Goal: Transaction & Acquisition: Purchase product/service

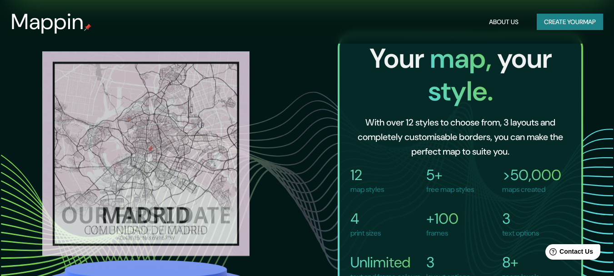
scroll to position [727, 0]
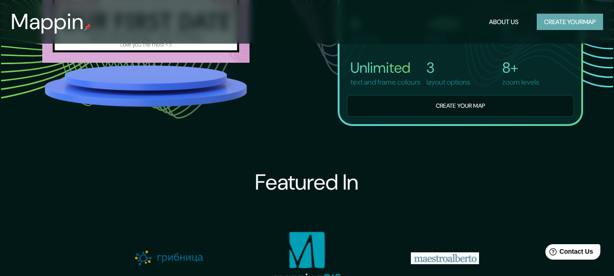
click at [552, 24] on button "Create your map" at bounding box center [569, 22] width 66 height 17
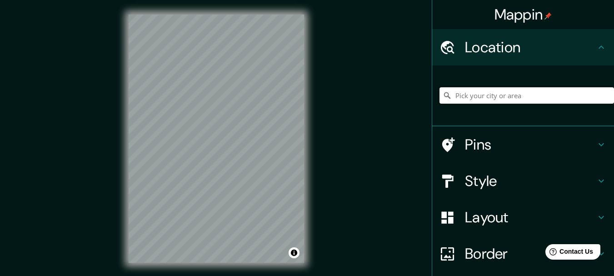
click at [472, 102] on input "Pick your city or area" at bounding box center [526, 95] width 174 height 16
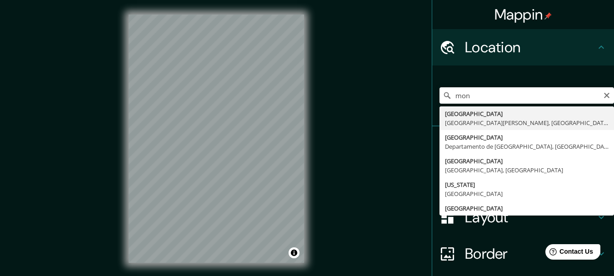
type input "[GEOGRAPHIC_DATA], [GEOGRAPHIC_DATA][PERSON_NAME], [GEOGRAPHIC_DATA]"
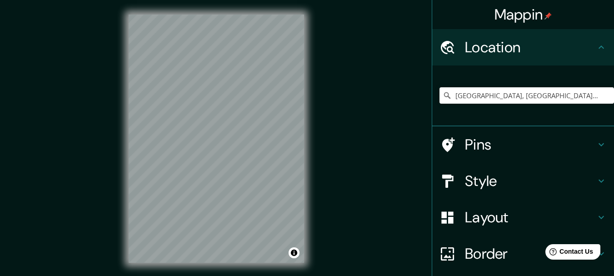
click at [486, 181] on h4 "Style" at bounding box center [530, 181] width 131 height 18
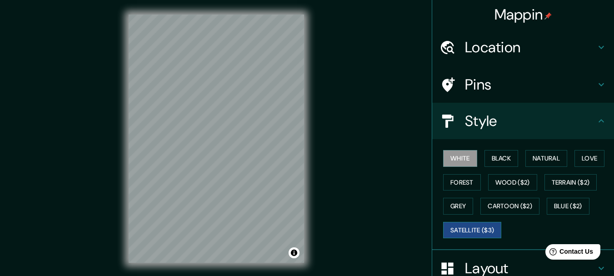
click at [457, 226] on button "Satellite ($3)" at bounding box center [472, 230] width 58 height 17
click at [357, 199] on div "Mappin Location Monterrey, Nuevo León, México Pins Style White Black Natural Lo…" at bounding box center [307, 146] width 614 height 292
click at [334, 223] on div "Mappin Location Monterrey, Nuevo León, México Pins Style White Black Natural Lo…" at bounding box center [307, 146] width 614 height 292
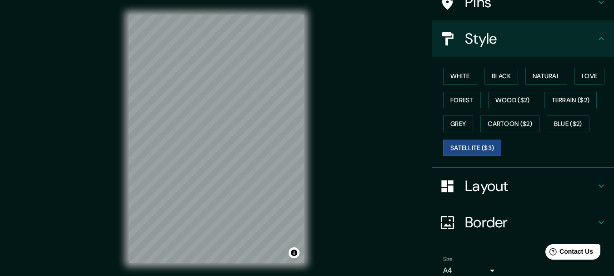
scroll to position [123, 0]
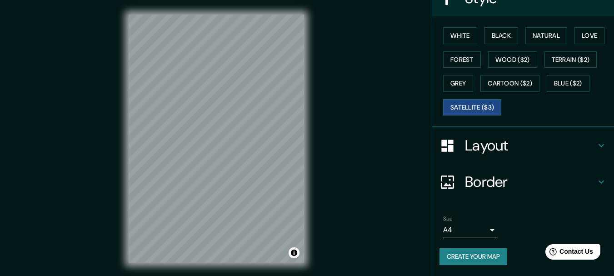
click at [465, 254] on button "Create your map" at bounding box center [473, 256] width 68 height 17
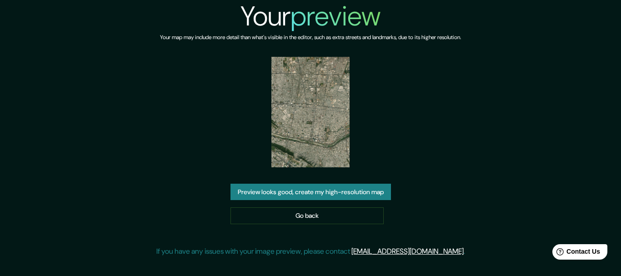
click at [333, 198] on button "Preview looks good, create my high-resolution map" at bounding box center [310, 192] width 160 height 17
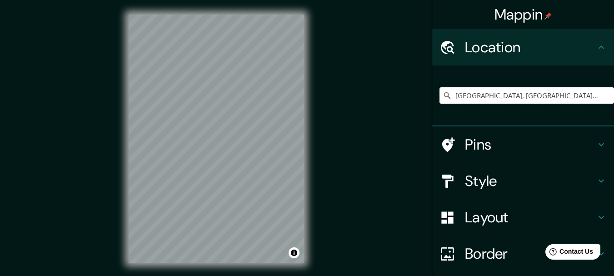
click at [499, 97] on input "[GEOGRAPHIC_DATA], [GEOGRAPHIC_DATA][PERSON_NAME], [GEOGRAPHIC_DATA]" at bounding box center [526, 95] width 174 height 16
click at [487, 183] on h4 "Style" at bounding box center [530, 181] width 131 height 18
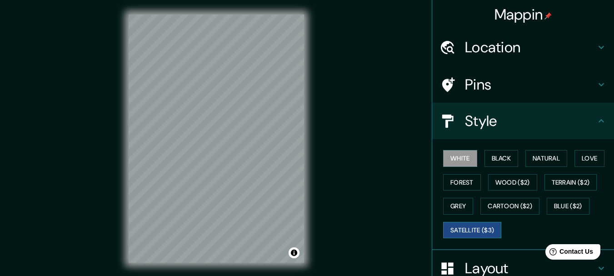
click at [478, 232] on button "Satellite ($3)" at bounding box center [472, 230] width 58 height 17
click at [511, 83] on h4 "Pins" at bounding box center [530, 84] width 131 height 18
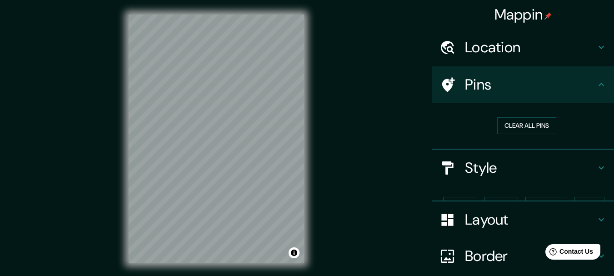
click at [524, 58] on div "Location" at bounding box center [523, 47] width 182 height 36
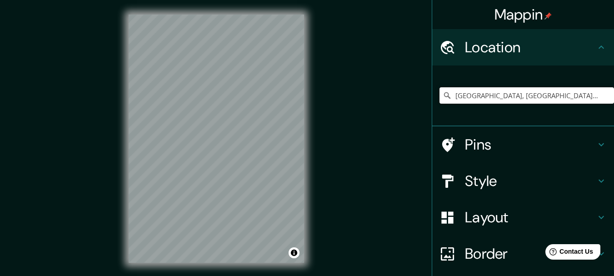
click at [547, 96] on input "[GEOGRAPHIC_DATA], [GEOGRAPHIC_DATA][PERSON_NAME], [GEOGRAPHIC_DATA]" at bounding box center [526, 95] width 174 height 16
click at [558, 97] on input "[GEOGRAPHIC_DATA], [GEOGRAPHIC_DATA][PERSON_NAME], [GEOGRAPHIC_DATA]" at bounding box center [526, 95] width 174 height 16
drag, startPoint x: 558, startPoint y: 97, endPoint x: 491, endPoint y: 96, distance: 67.7
click at [491, 96] on input "[GEOGRAPHIC_DATA], [GEOGRAPHIC_DATA][PERSON_NAME], [GEOGRAPHIC_DATA]" at bounding box center [526, 95] width 174 height 16
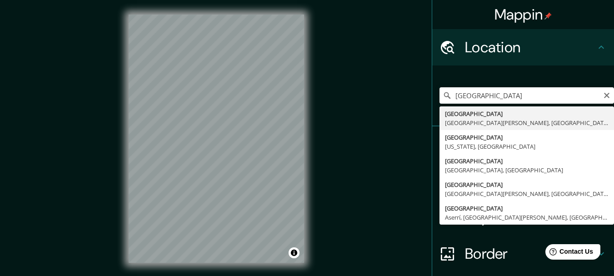
type input "[GEOGRAPHIC_DATA], [GEOGRAPHIC_DATA][PERSON_NAME], [GEOGRAPHIC_DATA]"
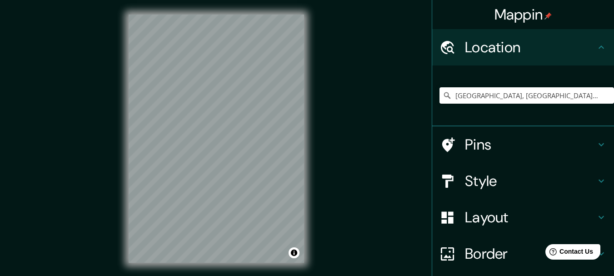
click at [329, 120] on div "Mappin Location [GEOGRAPHIC_DATA], [GEOGRAPHIC_DATA][PERSON_NAME], [GEOGRAPHIC_…" at bounding box center [307, 146] width 614 height 292
click at [544, 182] on h4 "Style" at bounding box center [530, 181] width 131 height 18
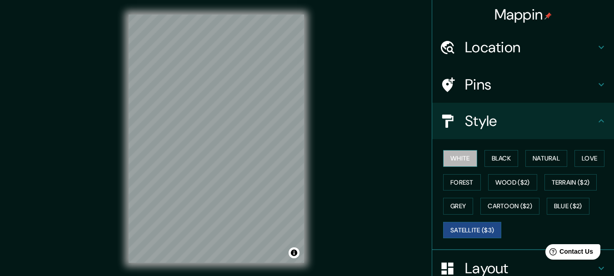
click at [452, 158] on button "White" at bounding box center [460, 158] width 34 height 17
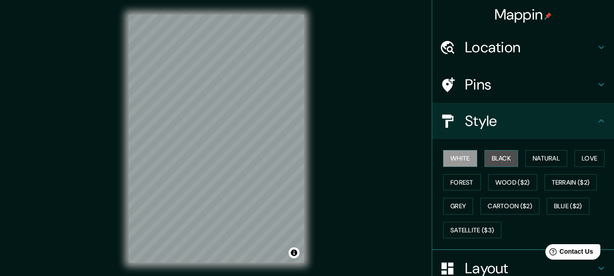
click at [497, 164] on button "Black" at bounding box center [501, 158] width 34 height 17
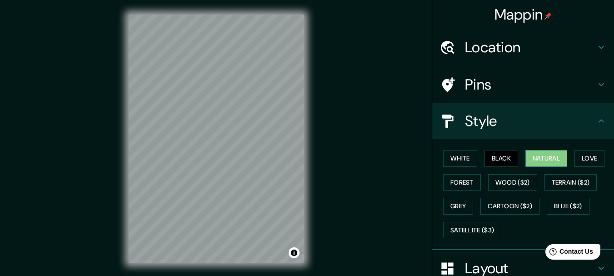
click at [545, 158] on button "Natural" at bounding box center [546, 158] width 42 height 17
click at [576, 160] on button "Love" at bounding box center [589, 158] width 30 height 17
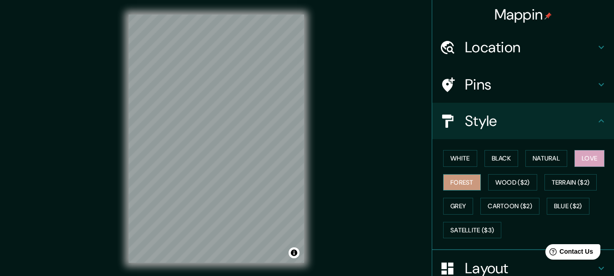
click at [463, 185] on button "Forest" at bounding box center [462, 182] width 38 height 17
click at [519, 184] on button "Wood ($2)" at bounding box center [512, 182] width 49 height 17
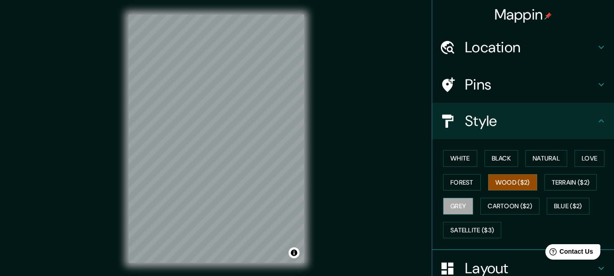
click at [453, 210] on button "Grey" at bounding box center [458, 206] width 30 height 17
click at [557, 212] on button "Blue ($2)" at bounding box center [567, 206] width 43 height 17
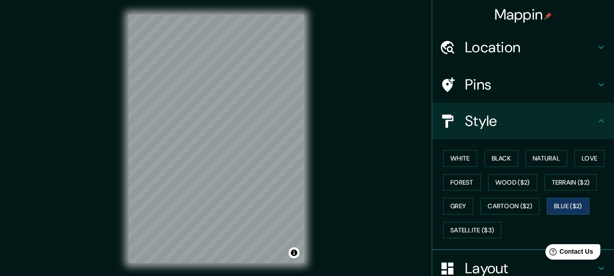
scroll to position [45, 0]
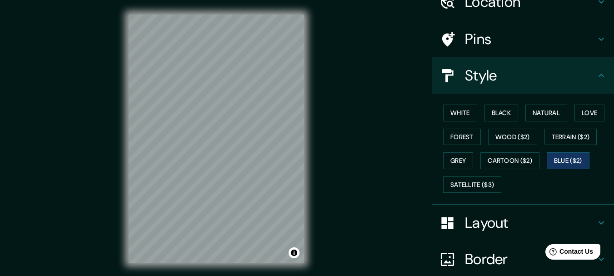
click at [477, 220] on h4 "Layout" at bounding box center [530, 223] width 131 height 18
